Goal: Task Accomplishment & Management: Manage account settings

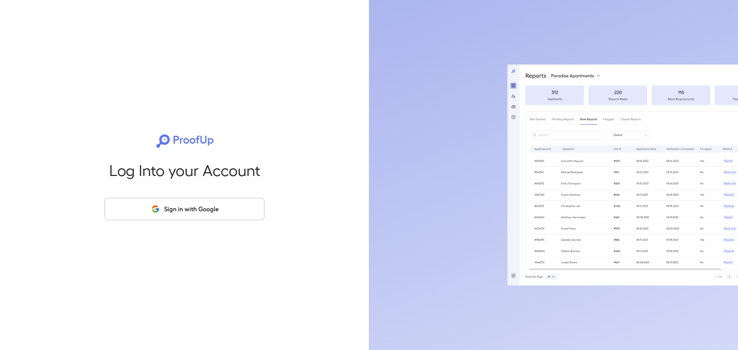
click at [174, 214] on button "Sign in with Google" at bounding box center [185, 209] width 160 height 22
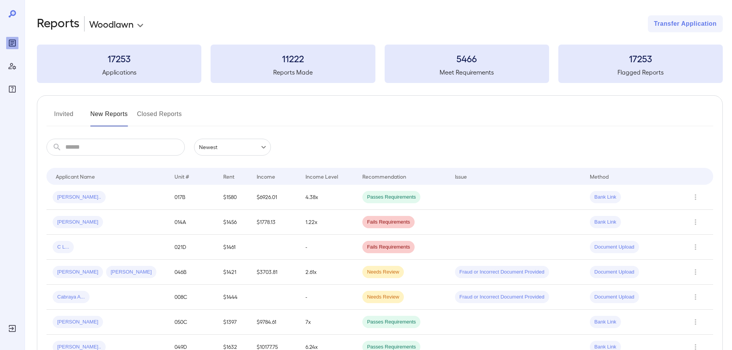
click at [147, 115] on button "Closed Reports" at bounding box center [159, 117] width 45 height 18
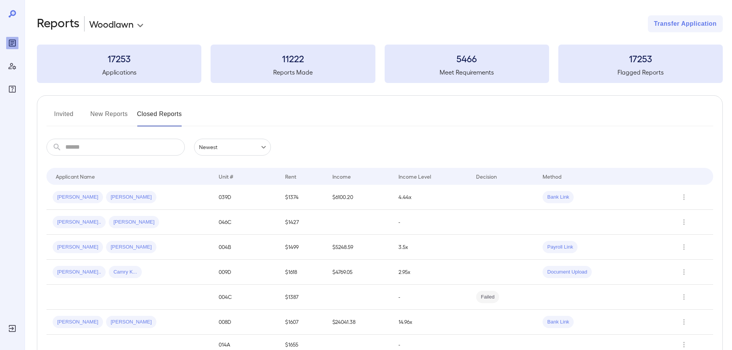
click at [65, 112] on button "Invited" at bounding box center [64, 117] width 35 height 18
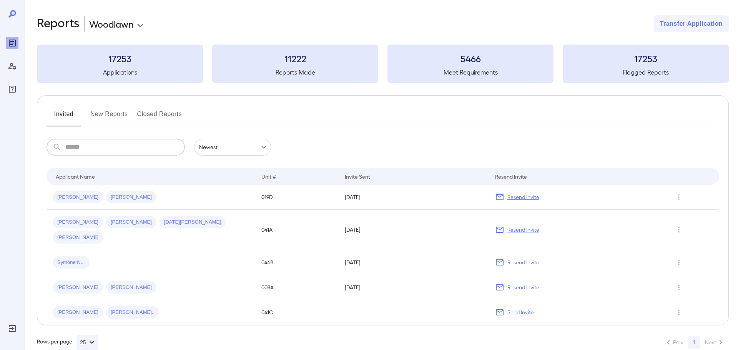
click at [125, 143] on input "text" at bounding box center [125, 147] width 120 height 17
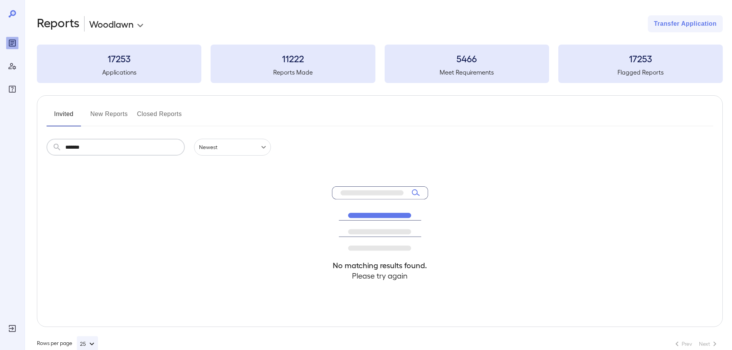
type input "*******"
click at [131, 116] on div "Invited New Reports Closed Reports" at bounding box center [380, 117] width 667 height 18
click at [118, 110] on button "New Reports" at bounding box center [109, 117] width 38 height 18
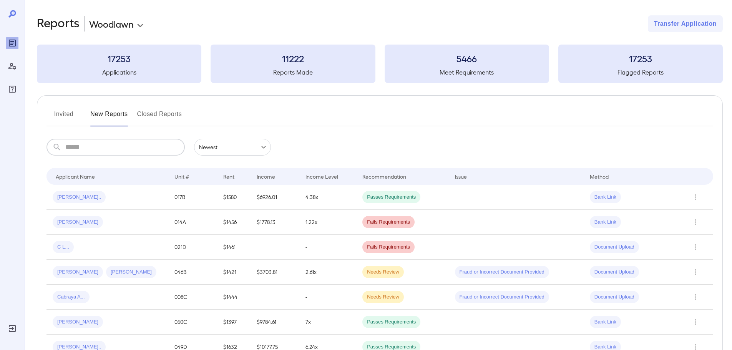
click at [94, 145] on input "text" at bounding box center [125, 147] width 120 height 17
type input "*"
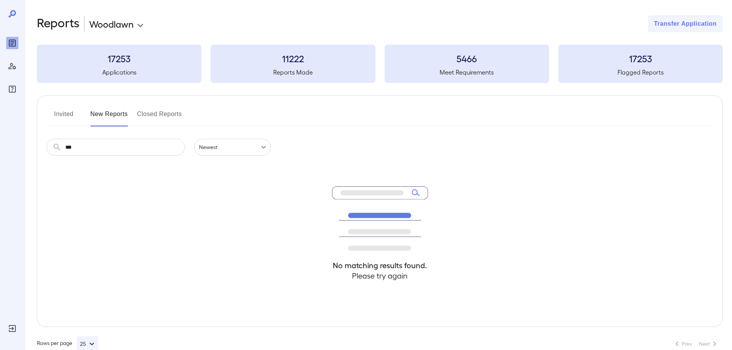
click at [416, 192] on icon at bounding box center [380, 218] width 96 height 65
click at [95, 140] on input "***" at bounding box center [125, 147] width 120 height 17
type input "*******"
click at [420, 192] on icon at bounding box center [380, 218] width 96 height 65
click at [149, 113] on button "Closed Reports" at bounding box center [159, 117] width 45 height 18
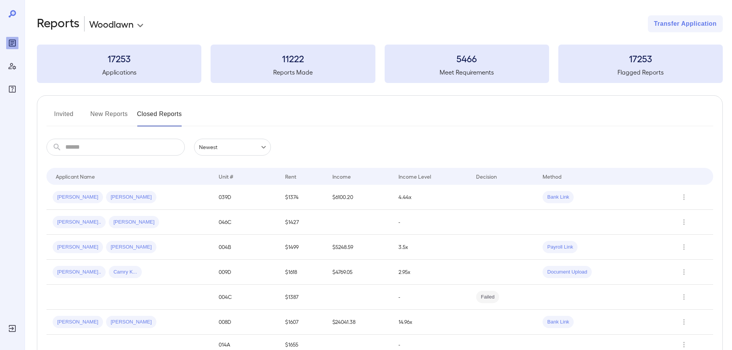
click at [120, 116] on button "New Reports" at bounding box center [109, 117] width 38 height 18
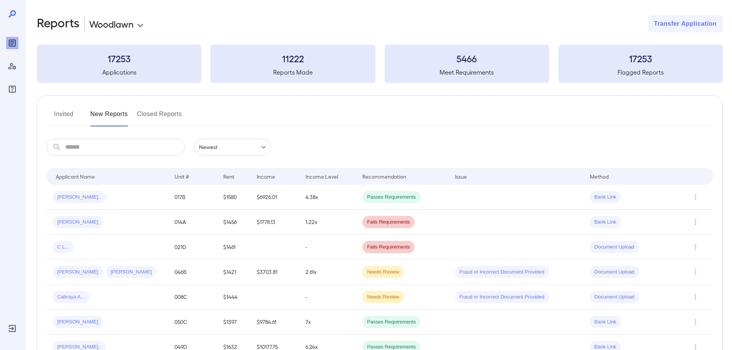
click at [69, 116] on button "Invited" at bounding box center [64, 117] width 35 height 18
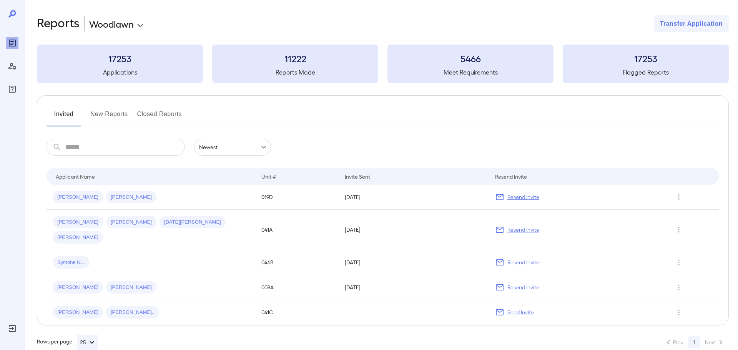
click at [65, 114] on button "Invited" at bounding box center [64, 117] width 35 height 18
click at [108, 224] on span "[PERSON_NAME]" at bounding box center [131, 222] width 50 height 7
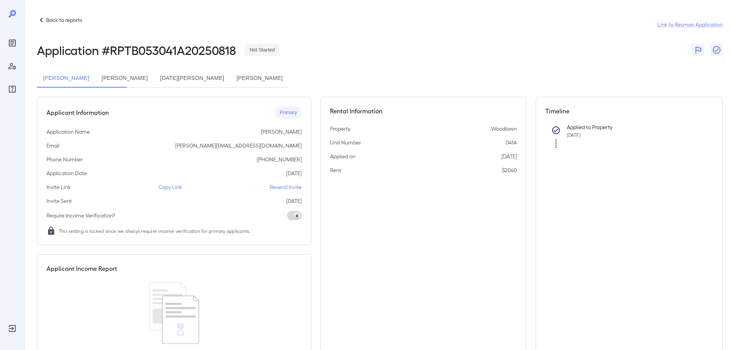
click at [276, 185] on p "Resend Invite" at bounding box center [286, 187] width 32 height 8
click at [154, 79] on button "[PERSON_NAME]" at bounding box center [124, 78] width 58 height 18
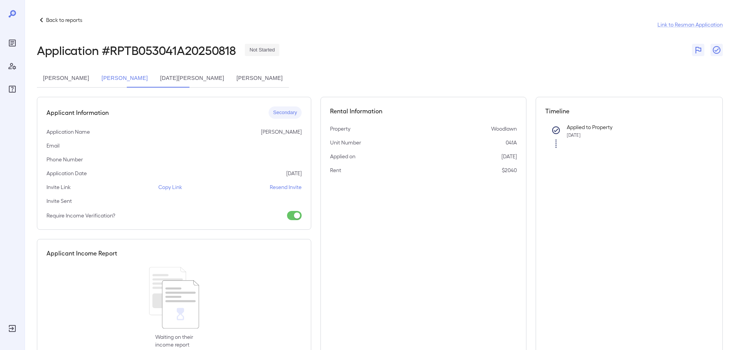
click at [280, 186] on p "Resend Invite" at bounding box center [286, 187] width 32 height 8
